Goal: Check status: Check status

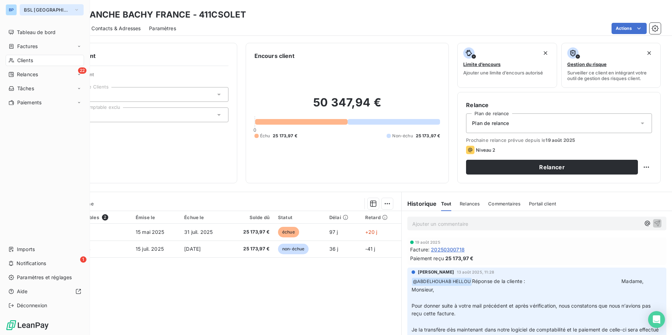
click at [31, 8] on span "BSL [GEOGRAPHIC_DATA]" at bounding box center [47, 10] width 47 height 6
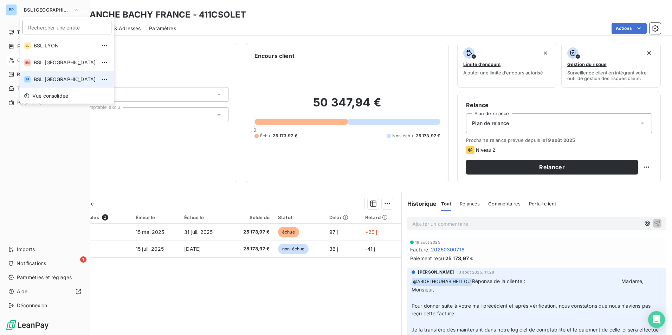
click at [53, 77] on span "BSL [GEOGRAPHIC_DATA]" at bounding box center [65, 79] width 62 height 7
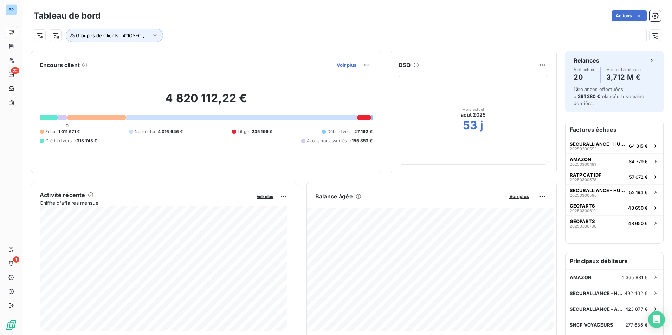
click at [340, 68] on span "Voir plus" at bounding box center [347, 65] width 20 height 6
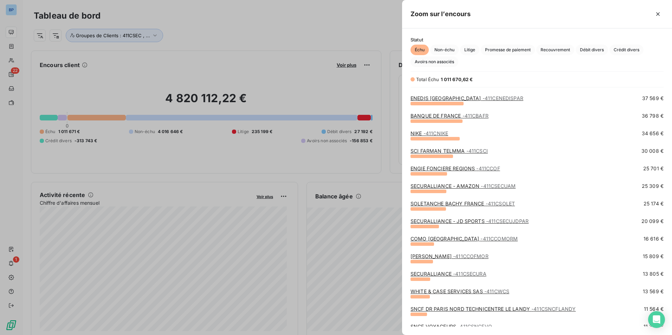
scroll to position [105, 0]
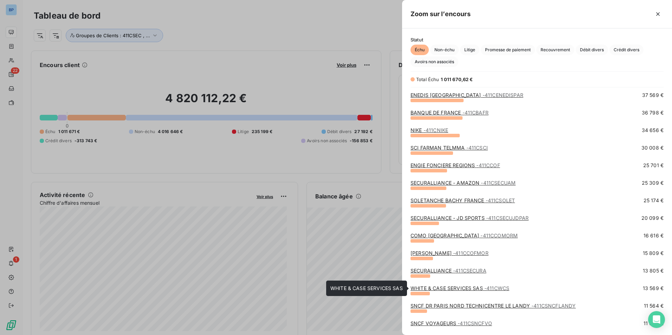
click at [477, 289] on link "WHITE & CASE SERVICES SAS - 411CWCS" at bounding box center [460, 289] width 99 height 6
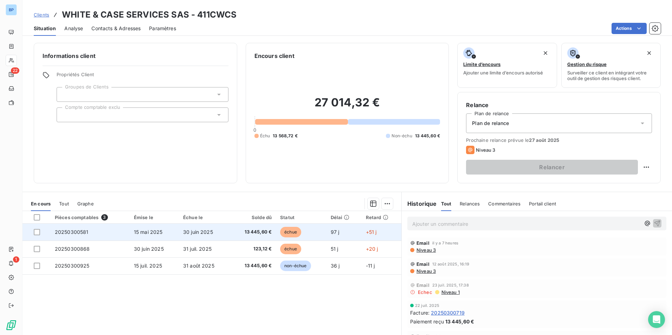
click at [262, 234] on span "13 445,60 €" at bounding box center [253, 232] width 38 height 7
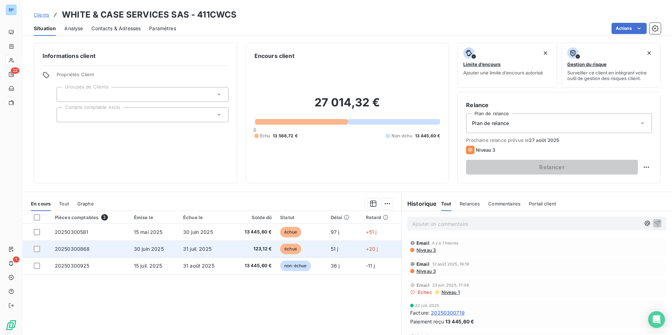
click at [188, 249] on span "31 juil. 2025" at bounding box center [197, 249] width 28 height 6
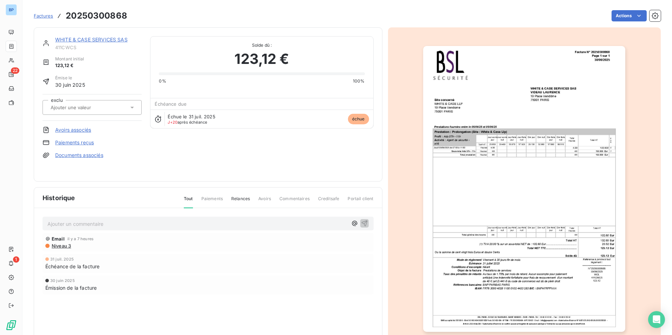
click at [461, 183] on img "button" at bounding box center [524, 189] width 202 height 286
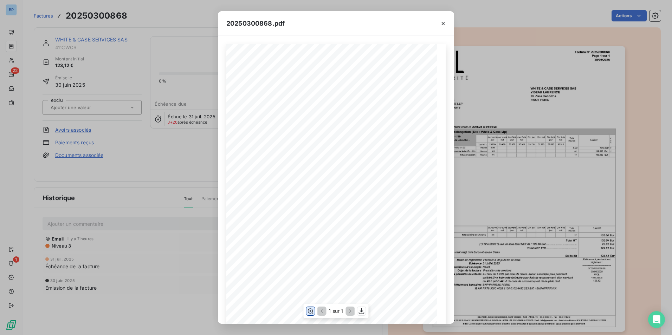
click at [308, 312] on icon "button" at bounding box center [311, 311] width 6 height 5
click at [443, 24] on icon "button" at bounding box center [444, 24] width 4 height 4
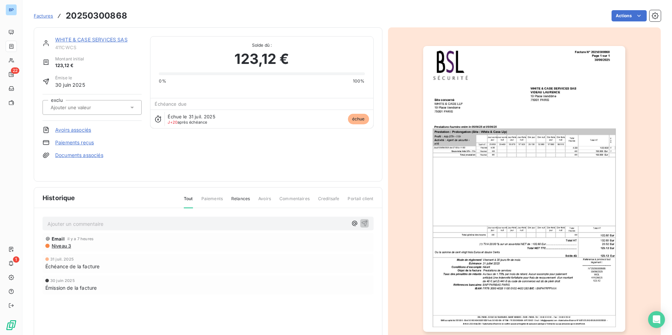
click at [440, 183] on img "button" at bounding box center [524, 189] width 202 height 286
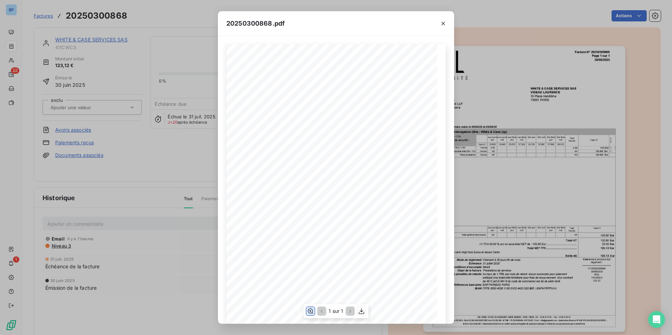
click at [311, 311] on icon "button" at bounding box center [311, 311] width 6 height 5
click at [445, 21] on icon "button" at bounding box center [443, 23] width 7 height 7
